Goal: Navigation & Orientation: Find specific page/section

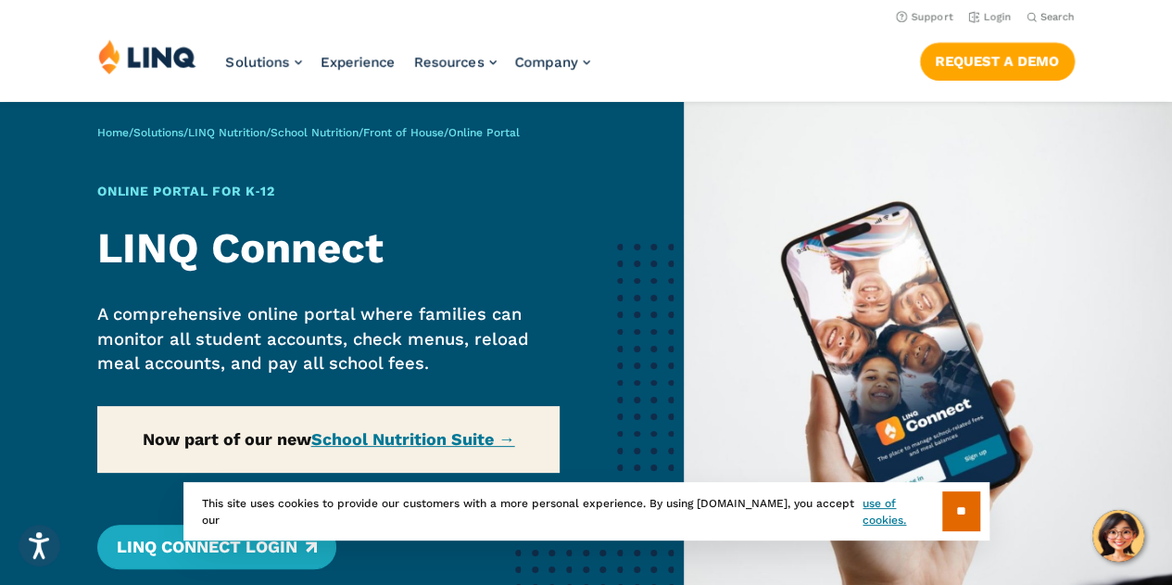
click at [383, 442] on div "Home / Solutions / LINQ Nutrition / School Nutrition / Front of House / Online …" at bounding box center [342, 383] width 684 height 562
click at [958, 513] on input "**" at bounding box center [961, 511] width 38 height 40
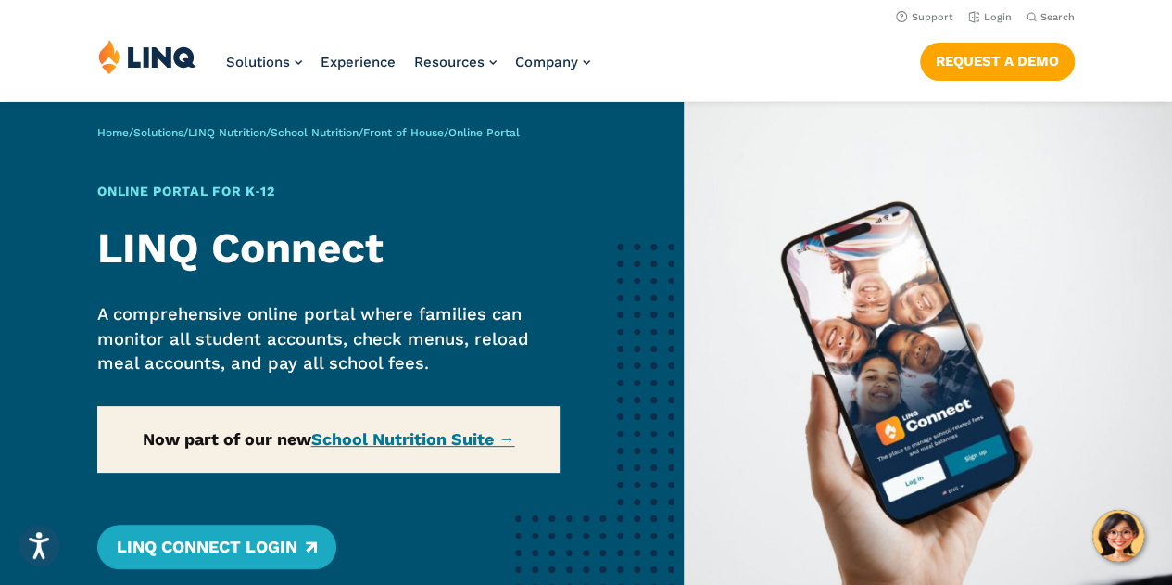
click at [394, 442] on div "Home / Solutions / LINQ Nutrition / School Nutrition / Front of House / Online …" at bounding box center [342, 383] width 684 height 562
click at [394, 446] on div "Home / Solutions / LINQ Nutrition / School Nutrition / Front of House / Online …" at bounding box center [342, 383] width 684 height 562
click at [411, 440] on div "Home / Solutions / LINQ Nutrition / School Nutrition / Front of House / Online …" at bounding box center [342, 383] width 684 height 562
click at [495, 436] on div "Home / Solutions / LINQ Nutrition / School Nutrition / Front of House / Online …" at bounding box center [342, 383] width 684 height 562
click at [466, 436] on div "Home / Solutions / LINQ Nutrition / School Nutrition / Front of House / Online …" at bounding box center [342, 383] width 684 height 562
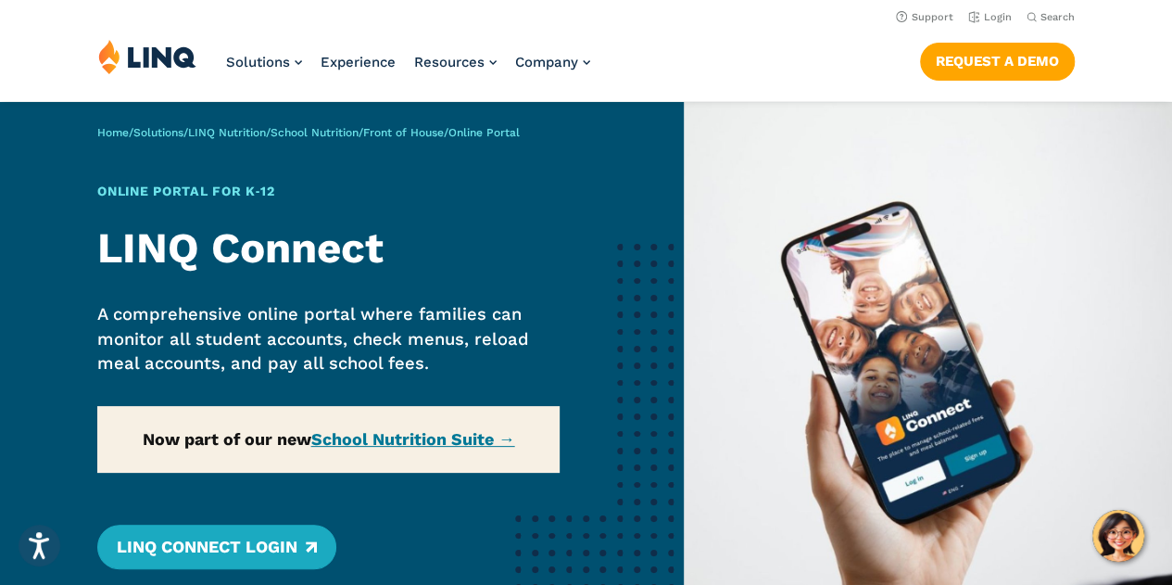
click at [256, 124] on p "Home / Solutions / LINQ Nutrition / School Nutrition / Front of House / Online …" at bounding box center [308, 132] width 423 height 17
click at [252, 131] on link "LINQ Nutrition" at bounding box center [227, 132] width 78 height 13
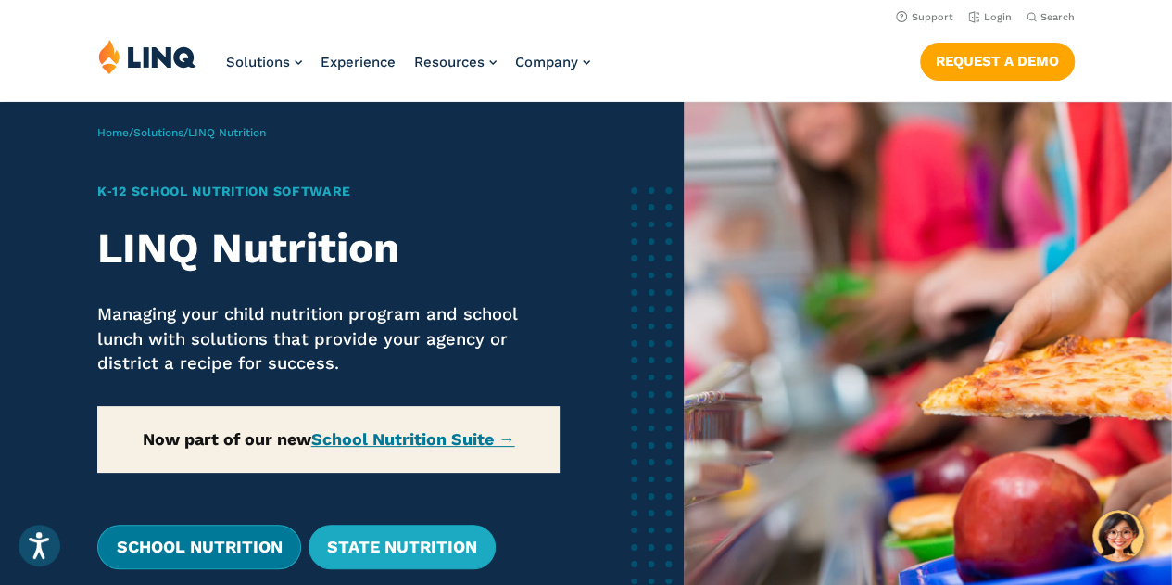
click at [219, 539] on link "School Nutrition" at bounding box center [198, 547] width 203 height 44
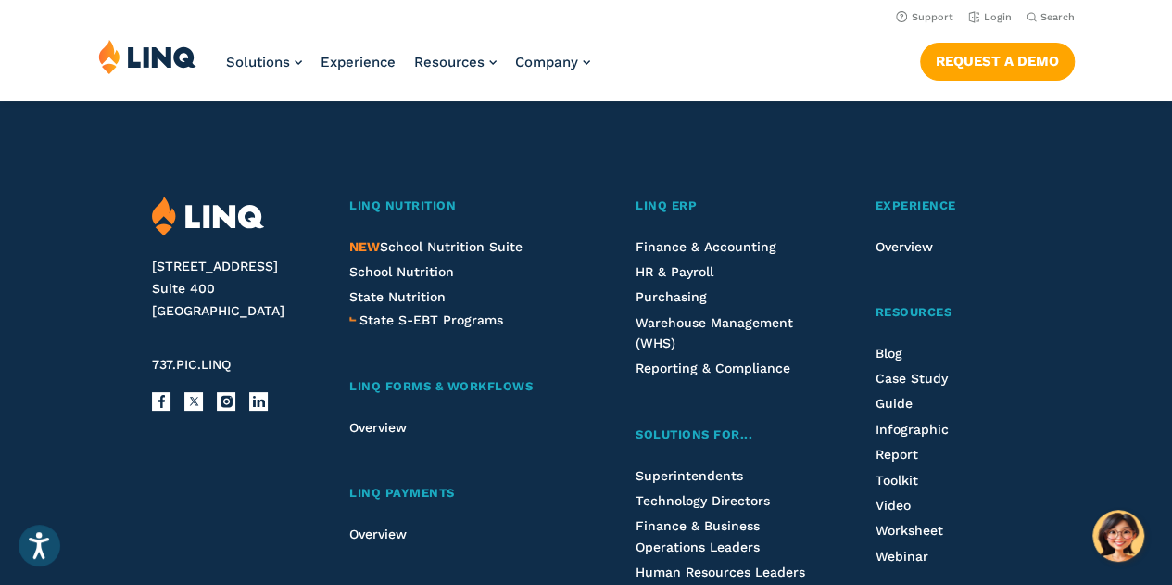
scroll to position [4868, 0]
